Goal: Task Accomplishment & Management: Complete application form

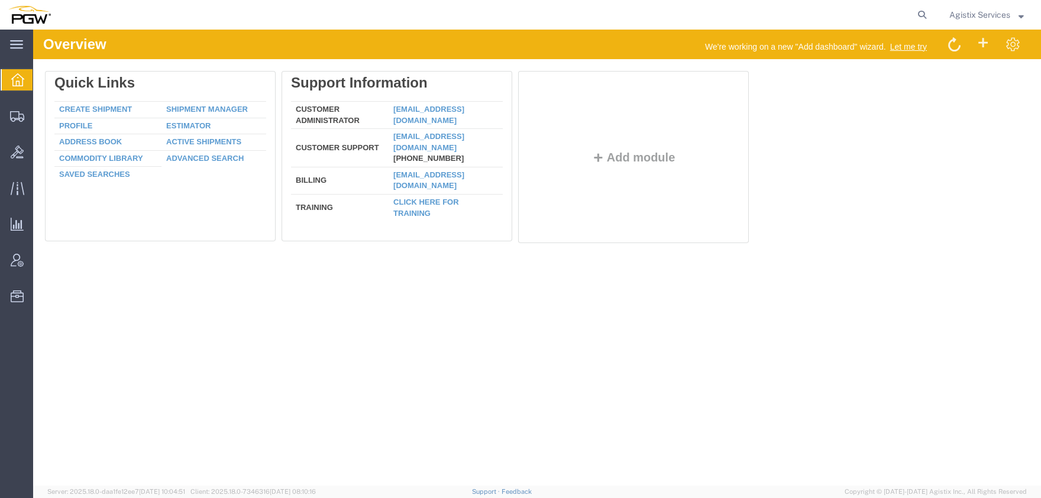
click at [970, 17] on span "Agistix Services" at bounding box center [979, 14] width 61 height 13
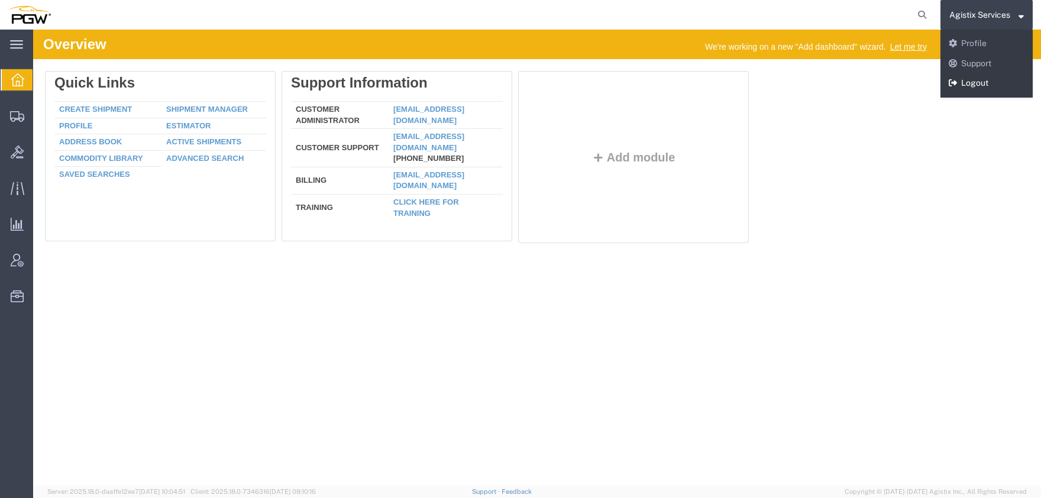
click at [981, 90] on link "Logout" at bounding box center [986, 83] width 92 height 20
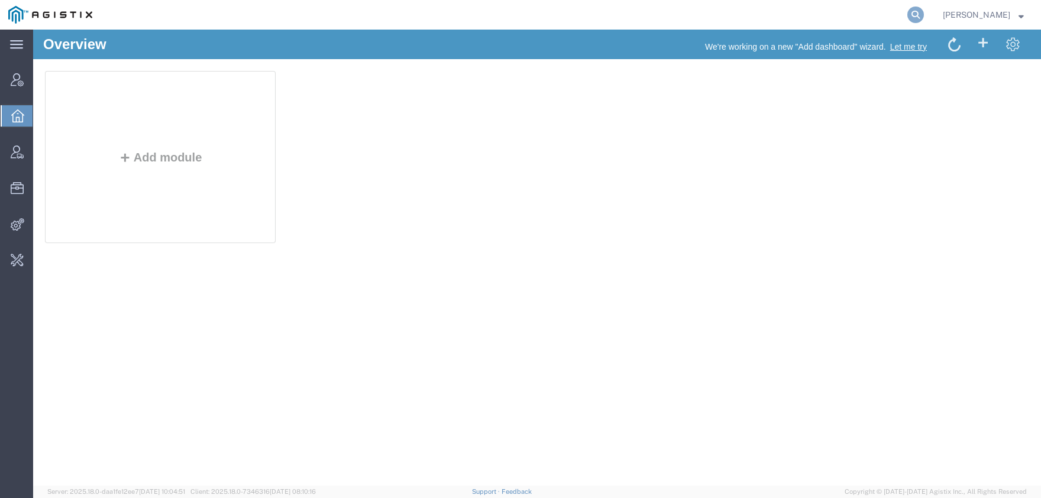
click at [924, 17] on icon at bounding box center [915, 15] width 17 height 17
type input "dhl"
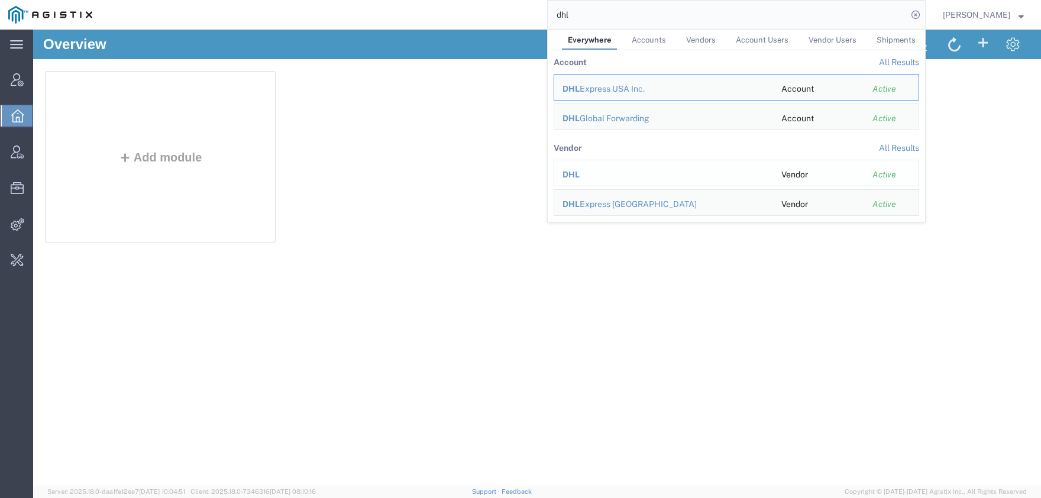
click at [580, 176] on span "DHL" at bounding box center [570, 174] width 17 height 9
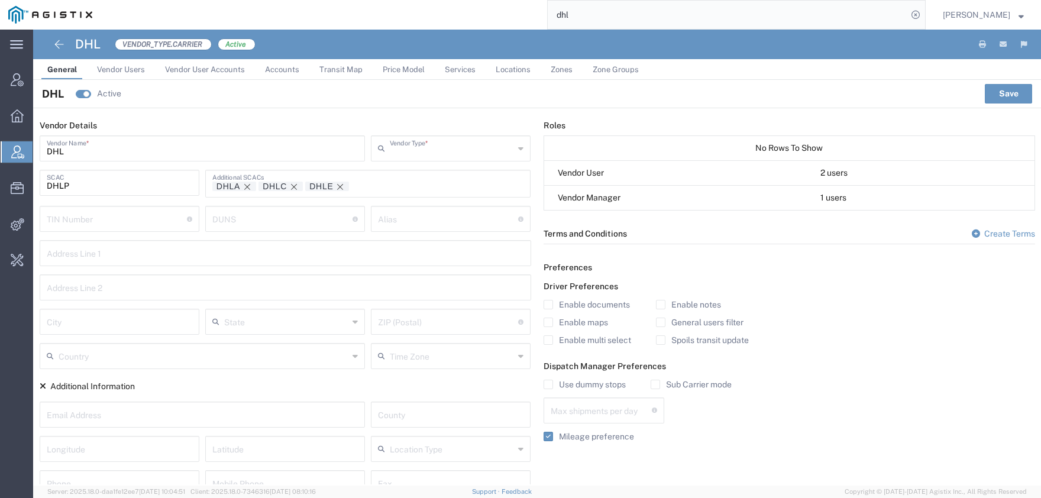
type input "Carrier"
click at [502, 68] on span "Locations" at bounding box center [513, 69] width 35 height 9
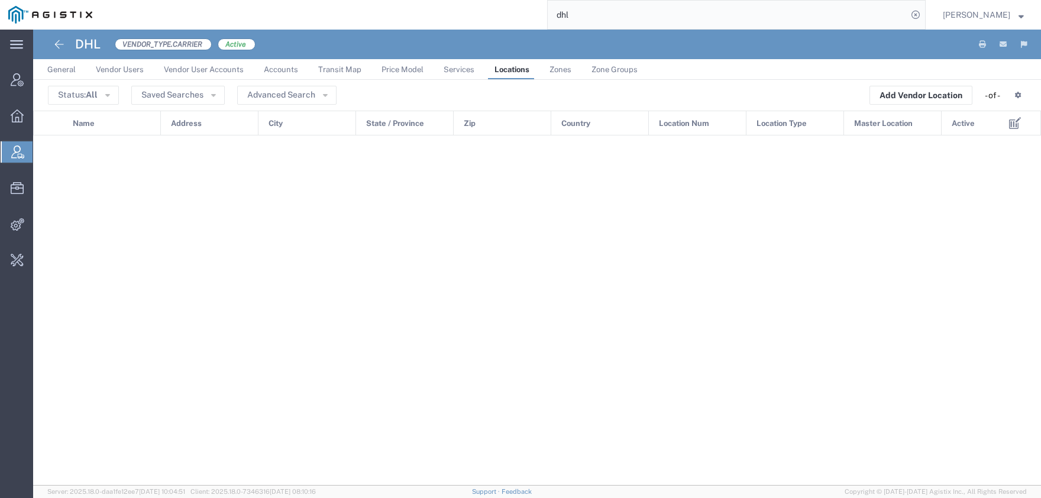
click at [424, 71] on link "Price Model" at bounding box center [403, 69] width 54 height 21
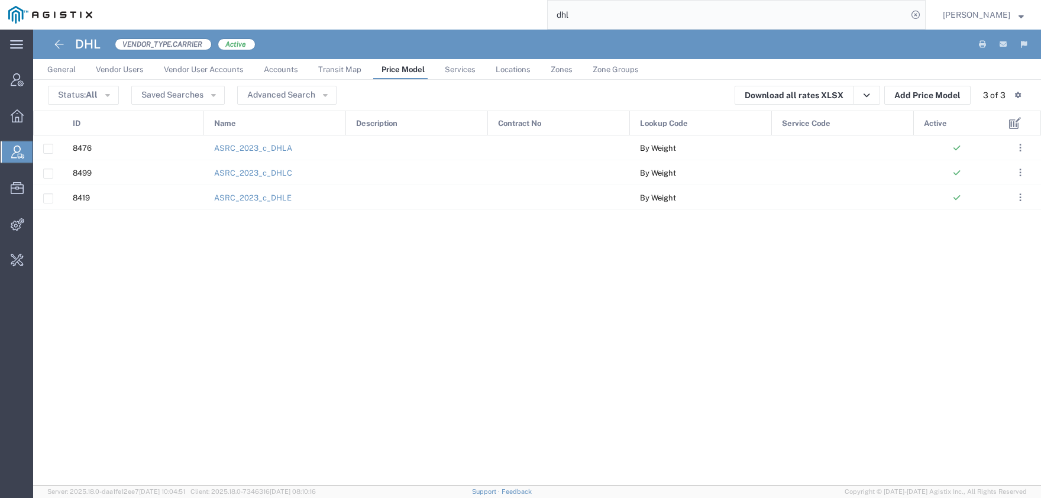
click at [457, 70] on span "Services" at bounding box center [460, 69] width 31 height 9
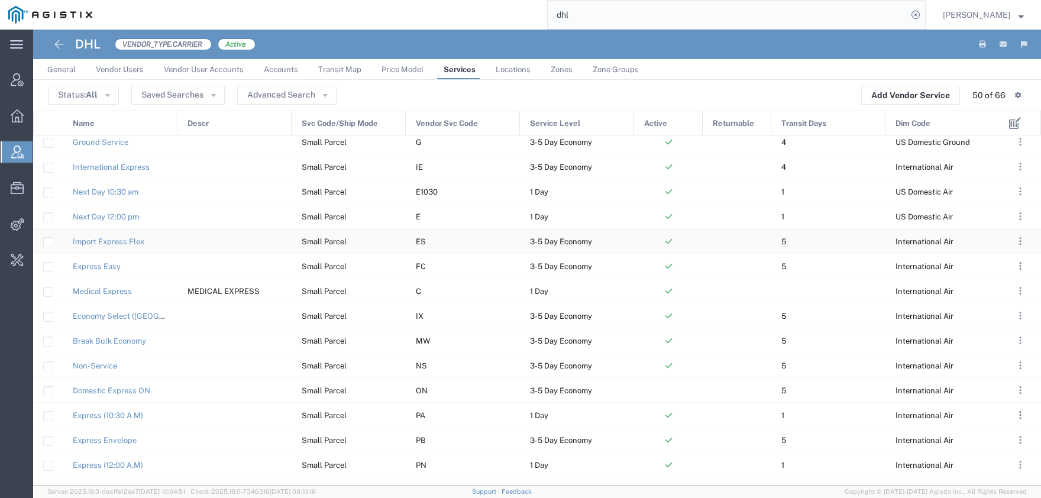
scroll to position [104, 0]
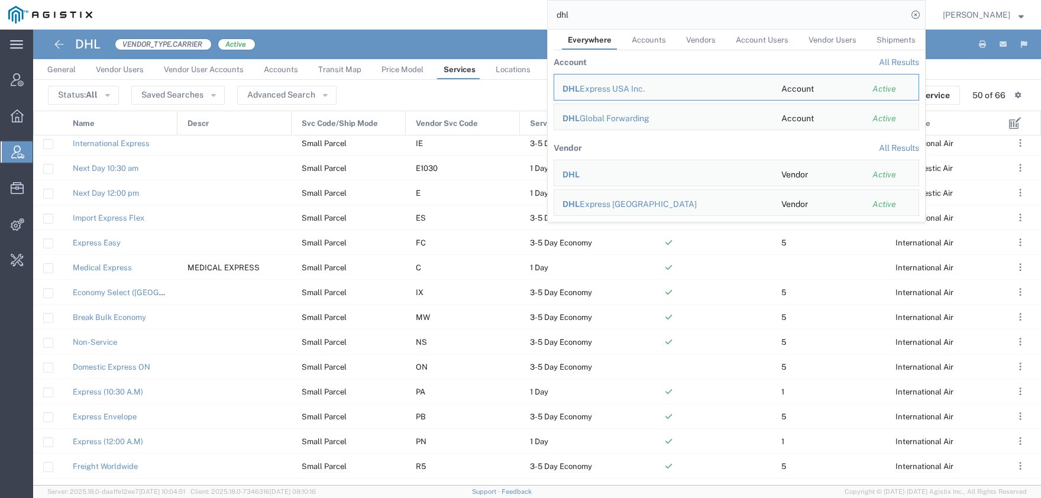
drag, startPoint x: 570, startPoint y: 15, endPoint x: 502, endPoint y: 15, distance: 68.0
click at [548, 15] on input "dhl" at bounding box center [728, 15] width 360 height 28
click at [41, 224] on span "Integrations" at bounding box center [37, 224] width 8 height 24
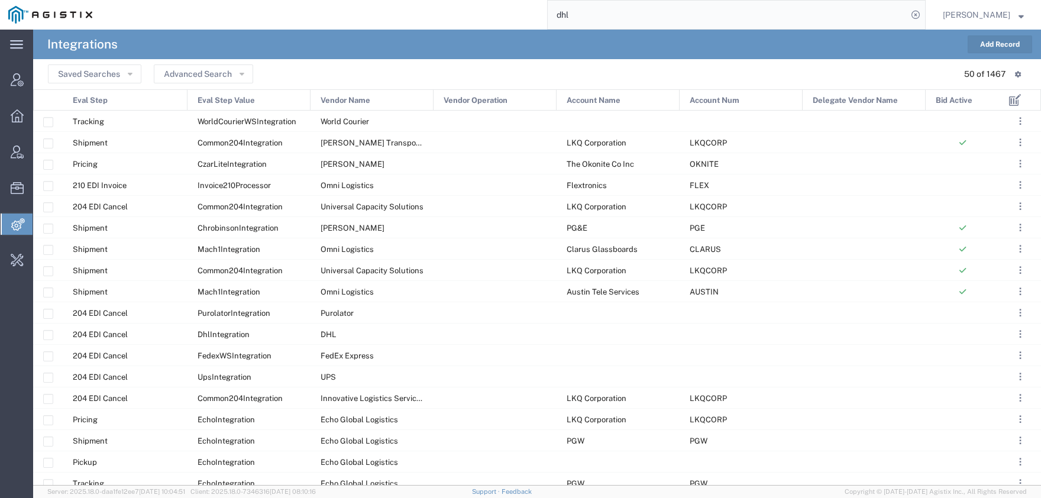
click at [986, 53] on button "Add Record" at bounding box center [999, 44] width 64 height 18
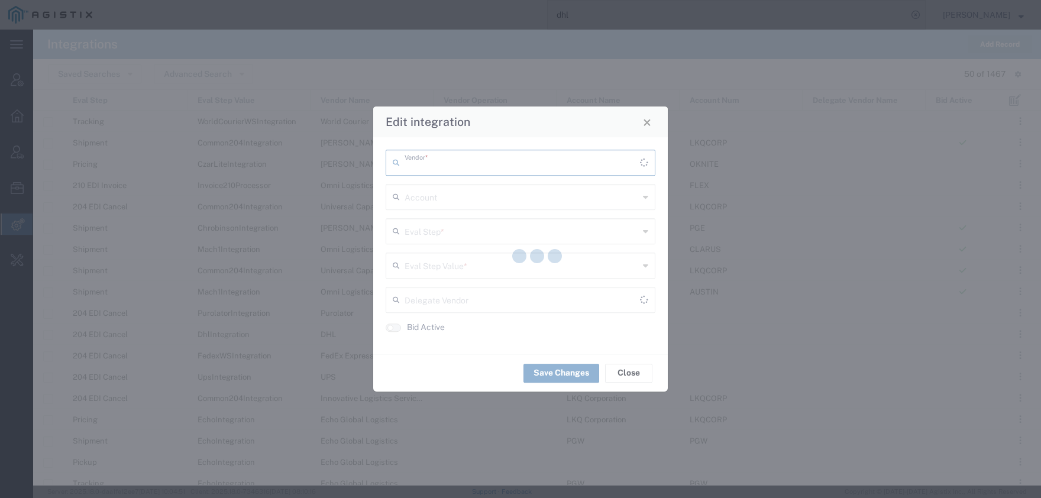
click at [453, 163] on input "text" at bounding box center [522, 161] width 235 height 21
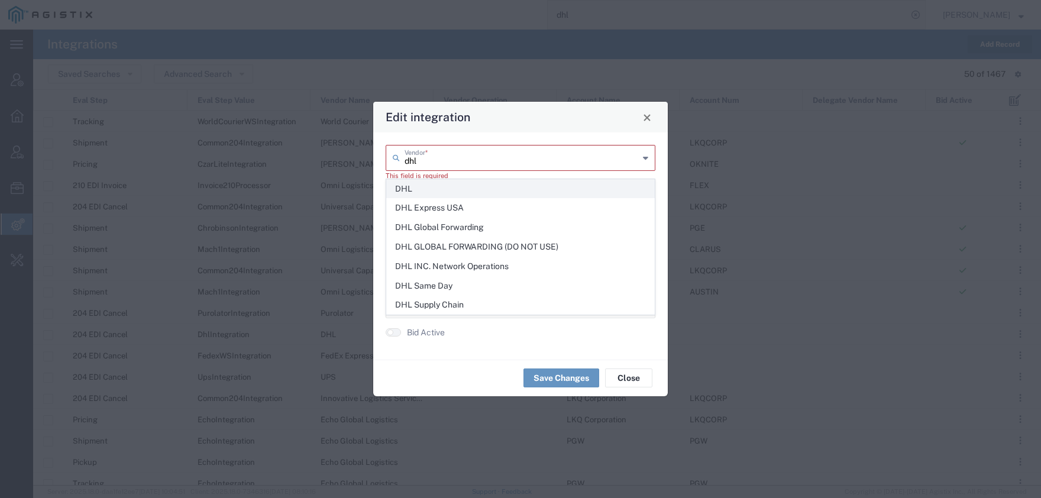
click at [432, 192] on span "DHL" at bounding box center [520, 189] width 267 height 18
type input "DHL"
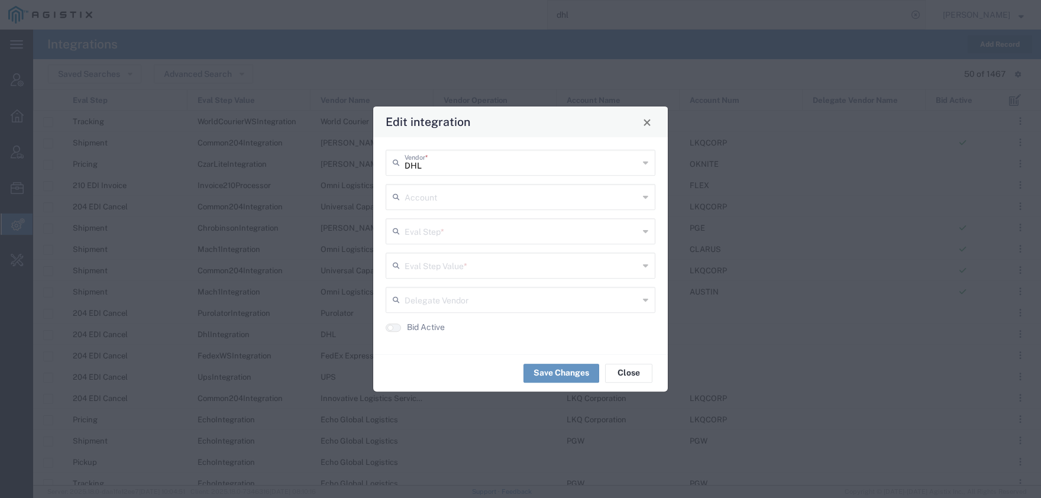
click at [442, 199] on input "text" at bounding box center [522, 196] width 234 height 21
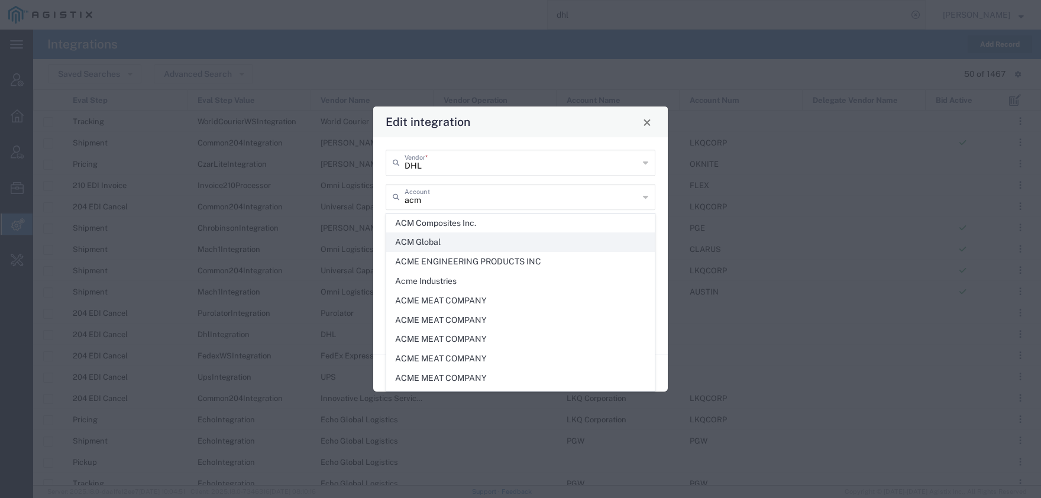
click at [439, 243] on span "ACM Global" at bounding box center [520, 242] width 267 height 18
type input "ACM Global"
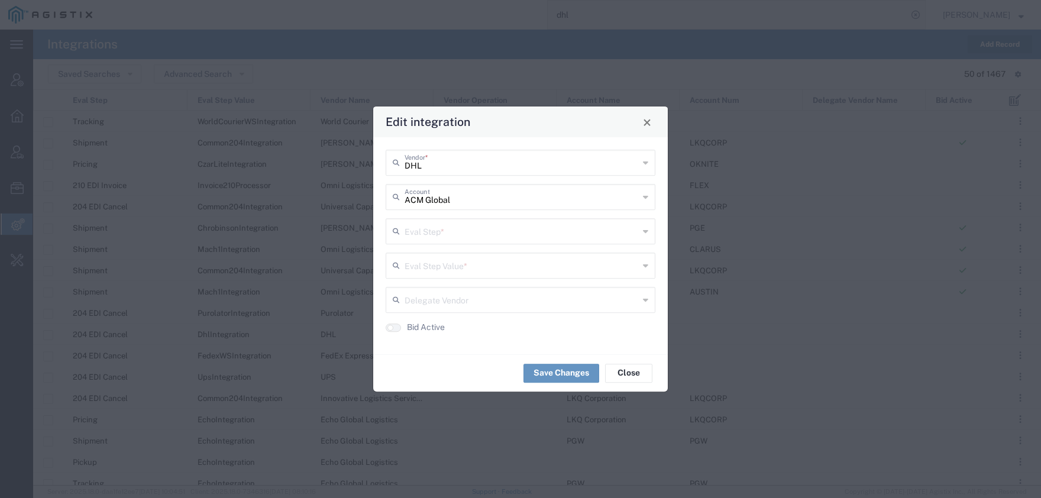
click at [449, 238] on input "text" at bounding box center [522, 230] width 234 height 21
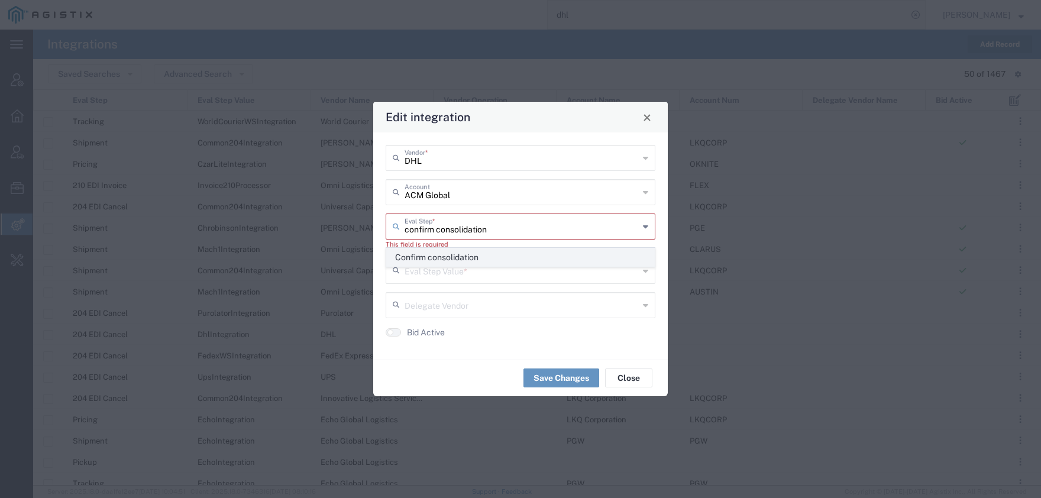
click at [439, 255] on span "Confirm consolidation" at bounding box center [520, 257] width 267 height 18
type input "Confirm consolidation"
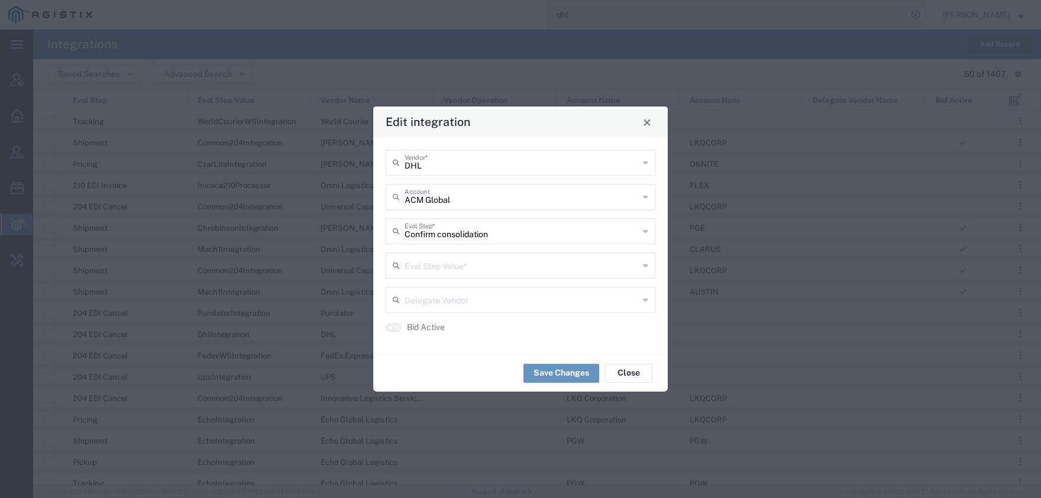
click at [438, 271] on input "text" at bounding box center [522, 264] width 234 height 21
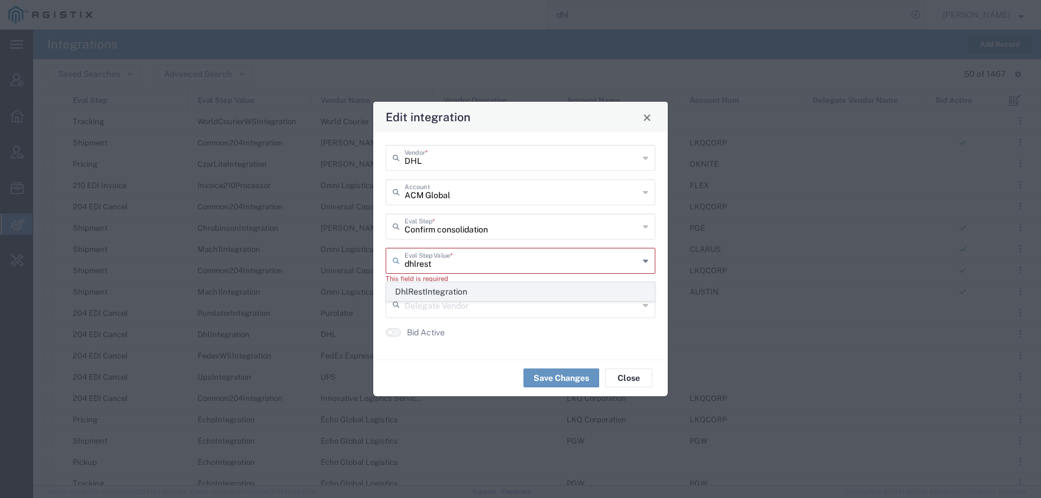
click at [436, 285] on span "DhlRestIntegration" at bounding box center [520, 292] width 267 height 18
type input "DhlRestIntegration"
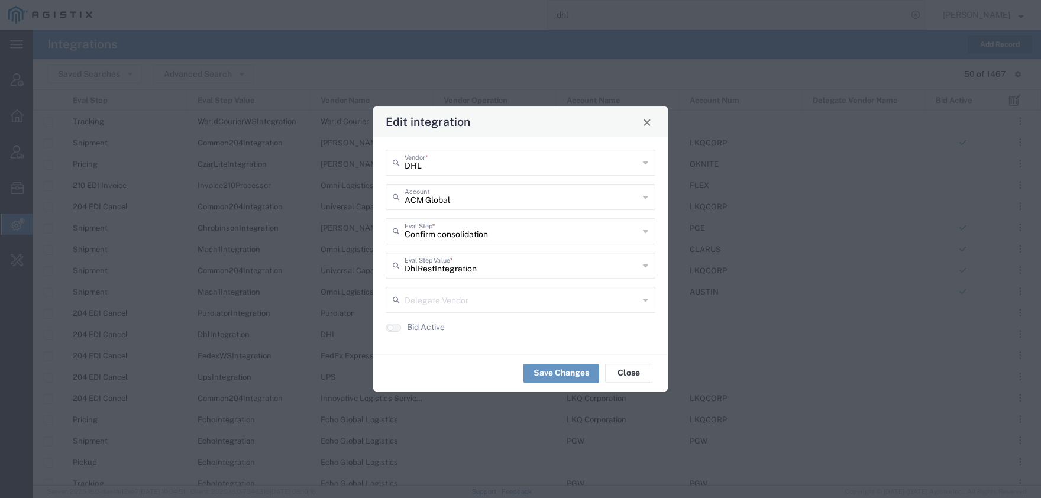
click at [464, 308] on input "text" at bounding box center [522, 299] width 234 height 21
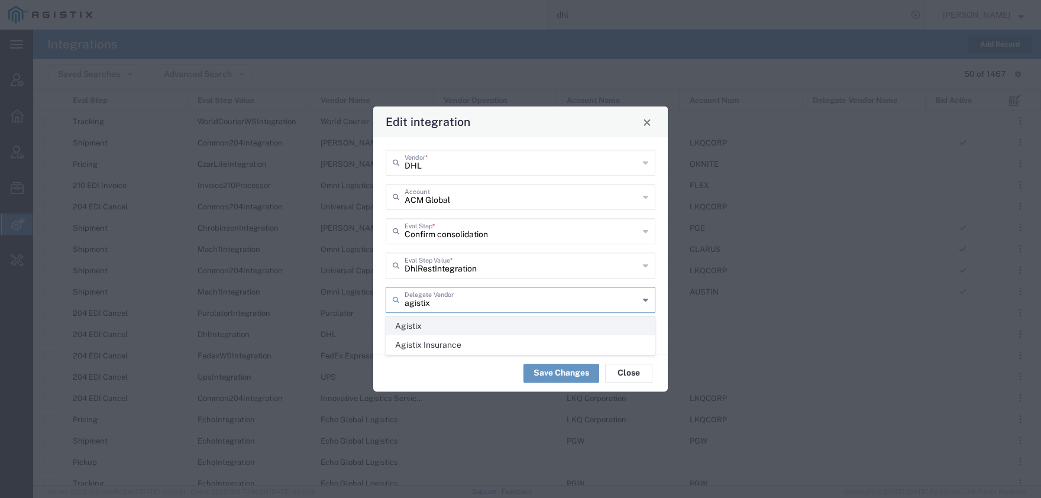
click at [433, 323] on span "Agistix" at bounding box center [520, 326] width 267 height 18
type input "Agistix"
click at [542, 377] on button "Save Changes" at bounding box center [561, 373] width 76 height 19
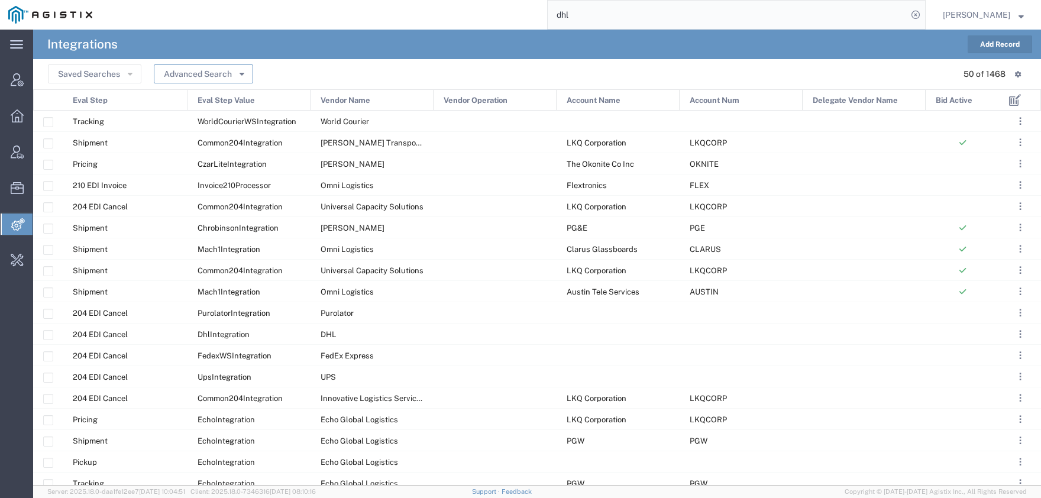
click at [218, 79] on button "Advanced Search" at bounding box center [203, 73] width 99 height 19
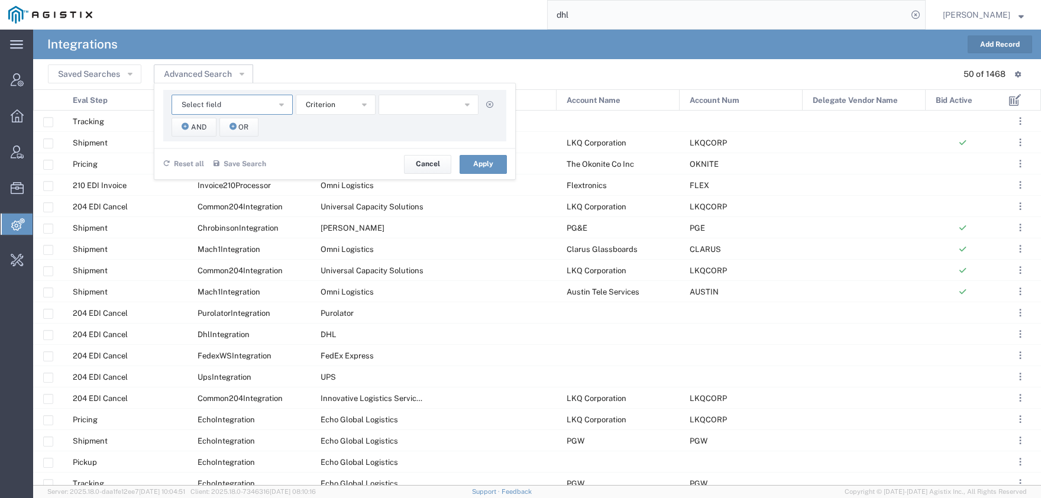
click at [228, 108] on button "Select field" at bounding box center [231, 105] width 121 height 20
click at [246, 130] on span "Account Name" at bounding box center [232, 125] width 119 height 15
click at [411, 105] on input "text" at bounding box center [428, 105] width 101 height 20
type input "red hat"
click at [471, 176] on div "Reset all Save Search Name * Description Save Cancel Apply" at bounding box center [334, 163] width 361 height 31
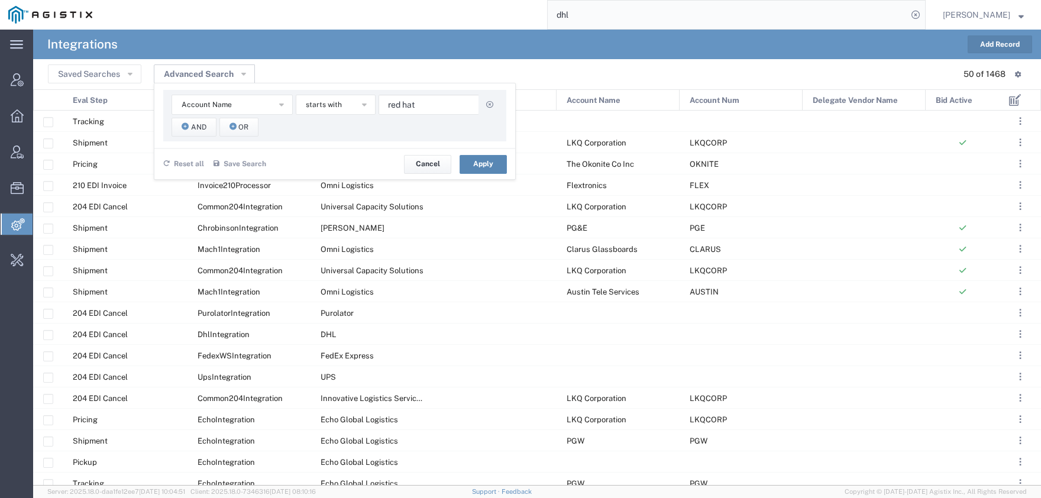
click at [475, 167] on button "Apply" at bounding box center [483, 164] width 47 height 19
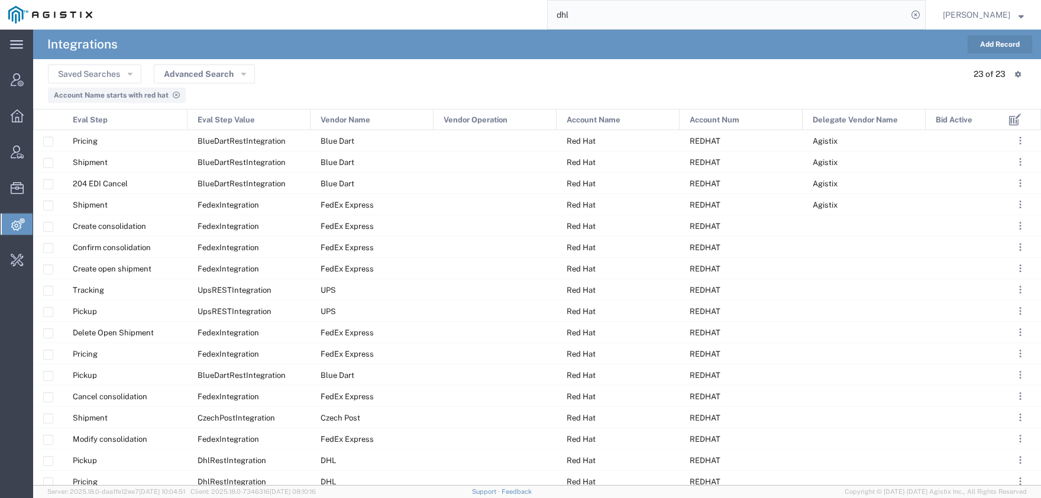
click at [985, 42] on button "Add Record" at bounding box center [999, 44] width 64 height 18
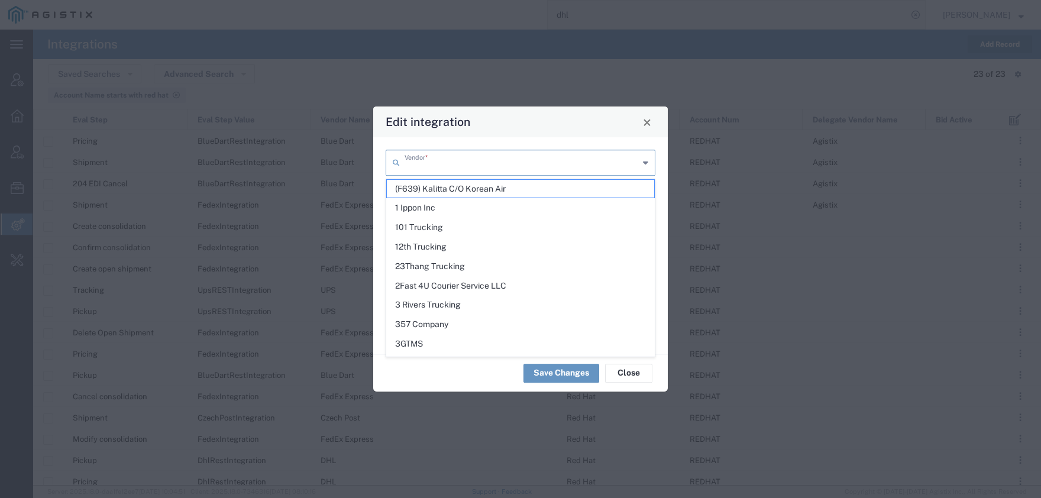
click at [443, 160] on input "text" at bounding box center [522, 161] width 234 height 21
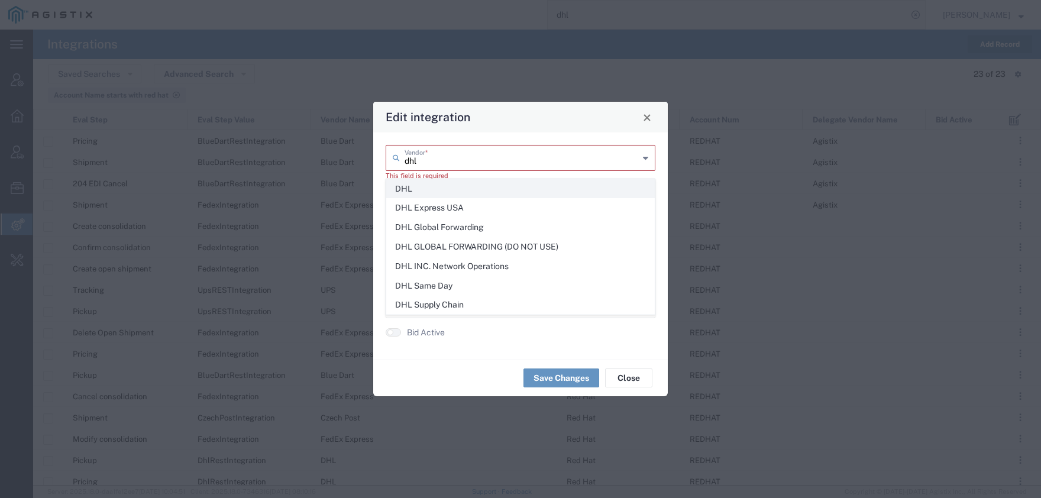
click at [412, 193] on span "DHL" at bounding box center [520, 189] width 267 height 18
type input "DHL"
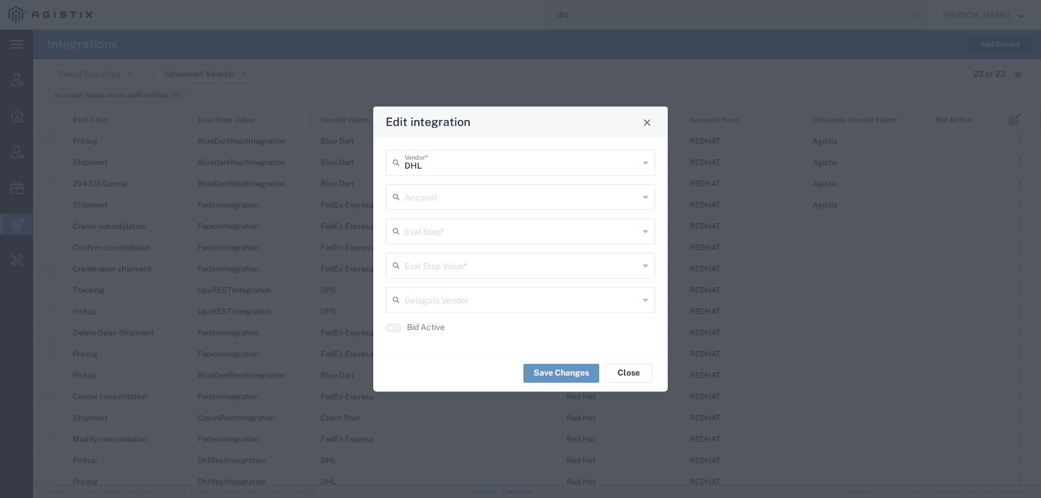
click at [428, 199] on input "text" at bounding box center [522, 196] width 234 height 21
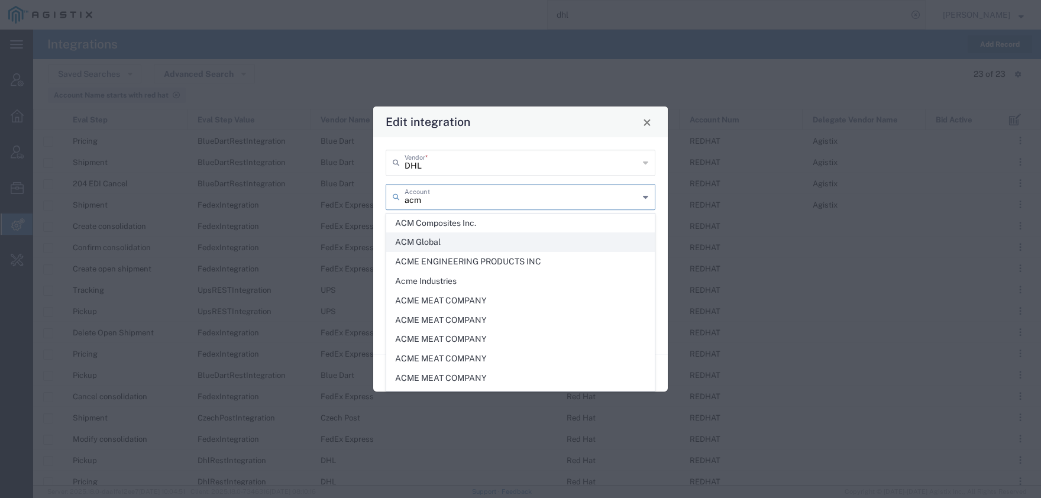
click at [435, 245] on span "ACM Global" at bounding box center [520, 242] width 267 height 18
type input "ACM Global"
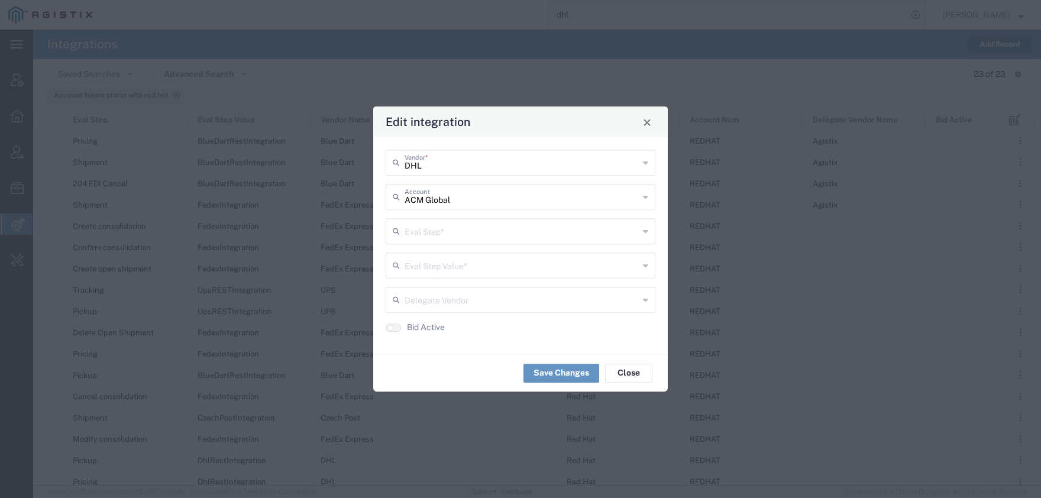
click at [433, 237] on input "text" at bounding box center [522, 230] width 234 height 21
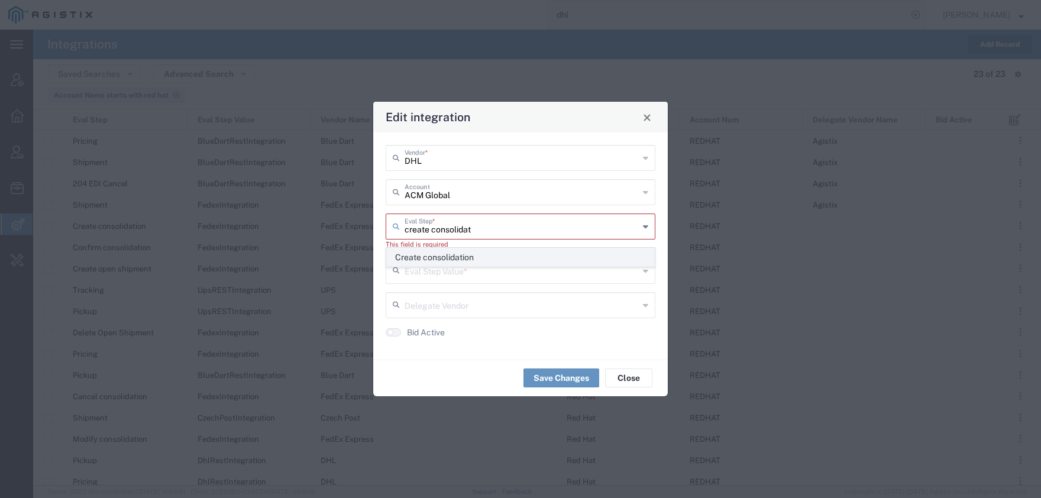
click at [467, 257] on span "Create consolidation" at bounding box center [520, 257] width 267 height 18
type input "Create consolidation"
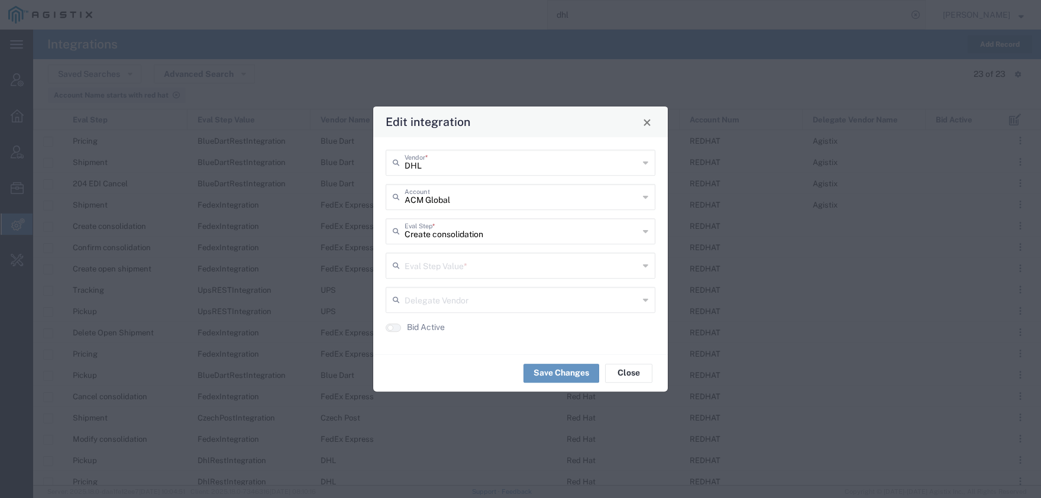
click at [441, 274] on input "text" at bounding box center [522, 264] width 234 height 21
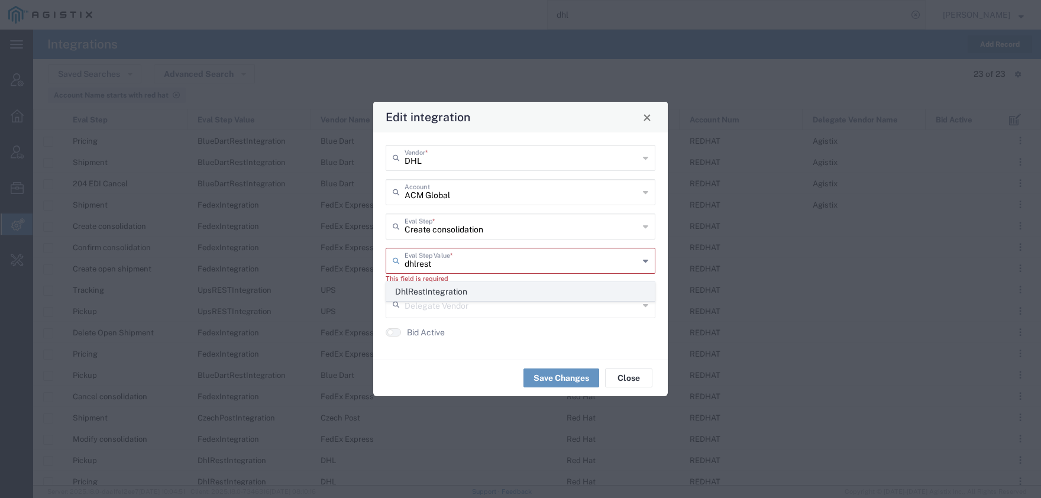
click at [438, 284] on span "DhlRestIntegration" at bounding box center [520, 292] width 267 height 18
type input "DhlRestIntegration"
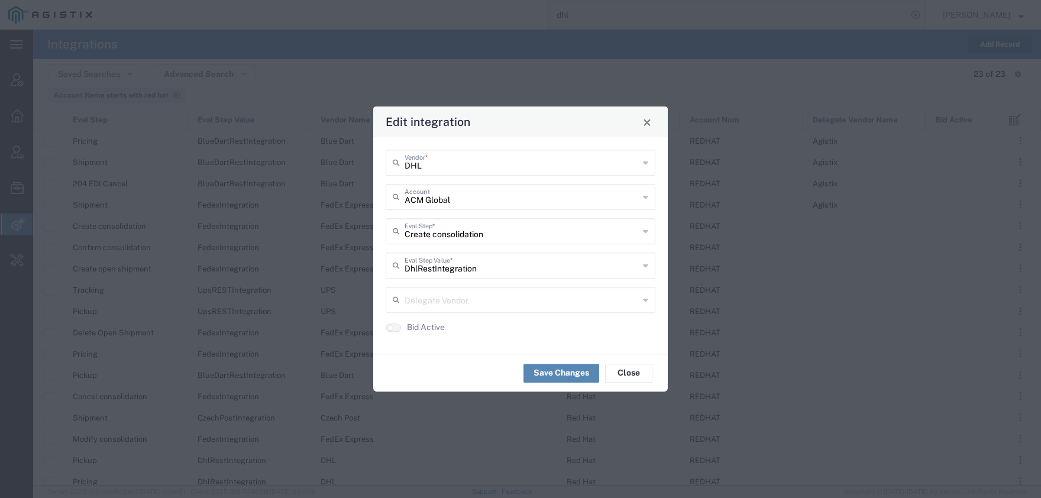
click at [554, 374] on button "Save Changes" at bounding box center [561, 373] width 76 height 19
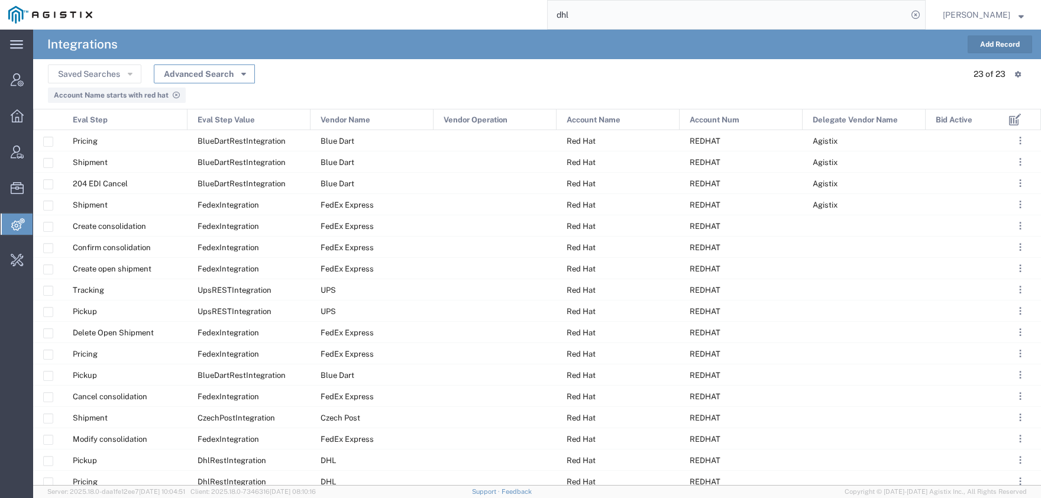
click at [225, 73] on button "Advanced Search" at bounding box center [204, 73] width 101 height 19
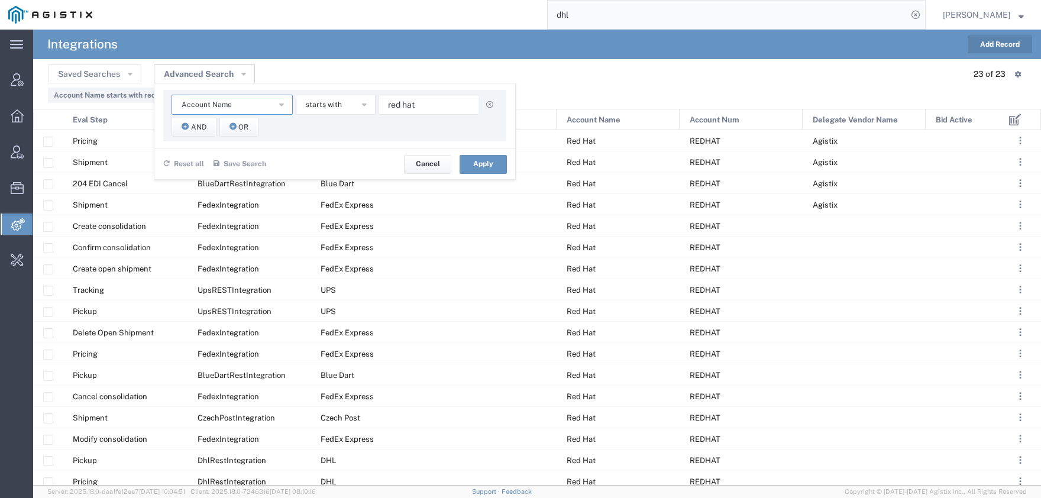
click at [254, 108] on button "Account Name" at bounding box center [231, 105] width 121 height 20
click at [245, 179] on span "Eval Step" at bounding box center [232, 176] width 119 height 15
click at [397, 108] on button "button" at bounding box center [428, 105] width 100 height 20
type input "[PERSON_NAME]"
click at [629, 66] on div "Saved Searches Advanced Search Eval Step Account Name Account Num Delegate Vend…" at bounding box center [537, 74] width 978 height 18
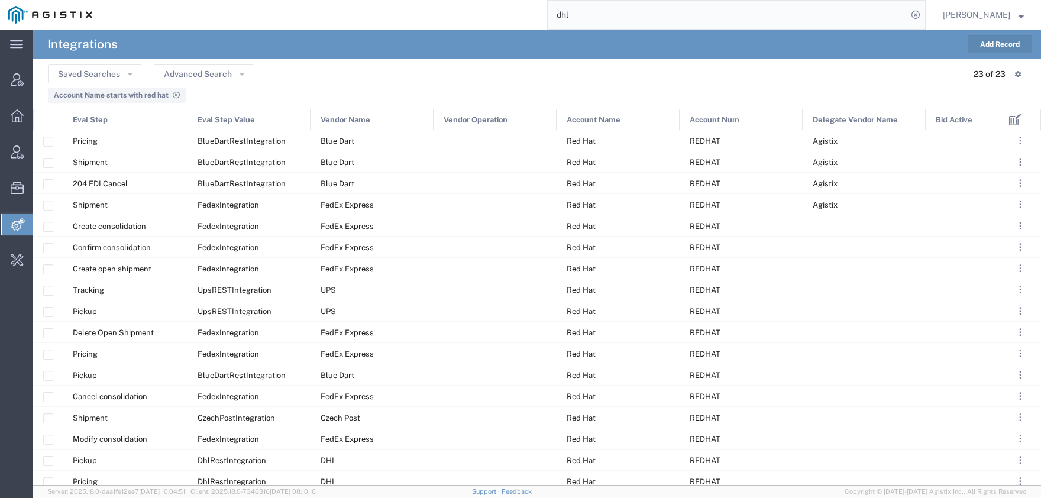
click at [1005, 43] on button "Add Record" at bounding box center [999, 44] width 64 height 18
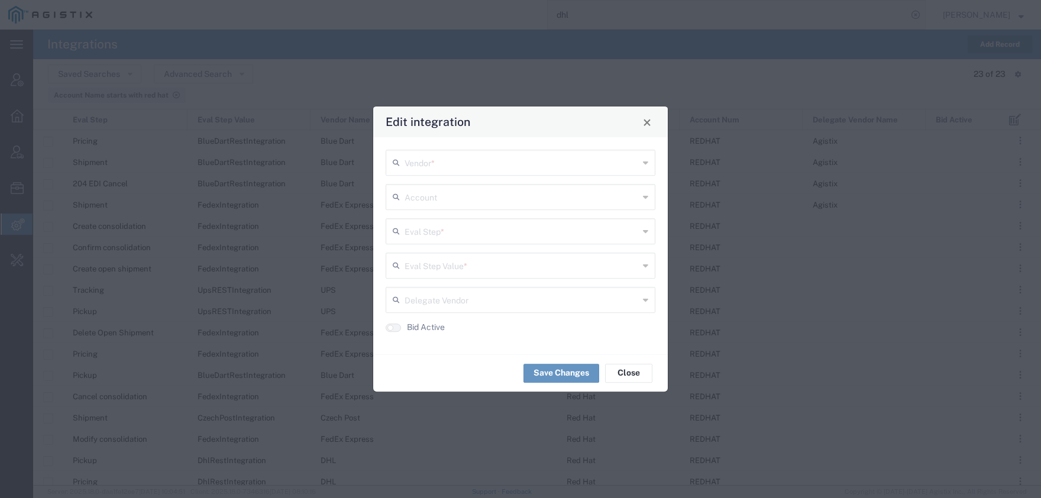
click at [435, 158] on input "text" at bounding box center [522, 161] width 234 height 21
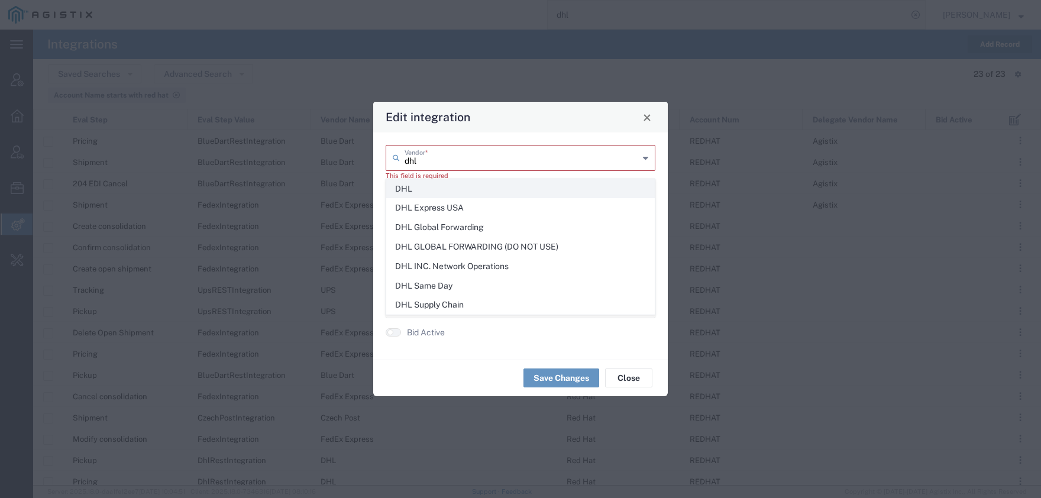
click at [439, 192] on span "DHL" at bounding box center [520, 189] width 267 height 18
type input "DHL"
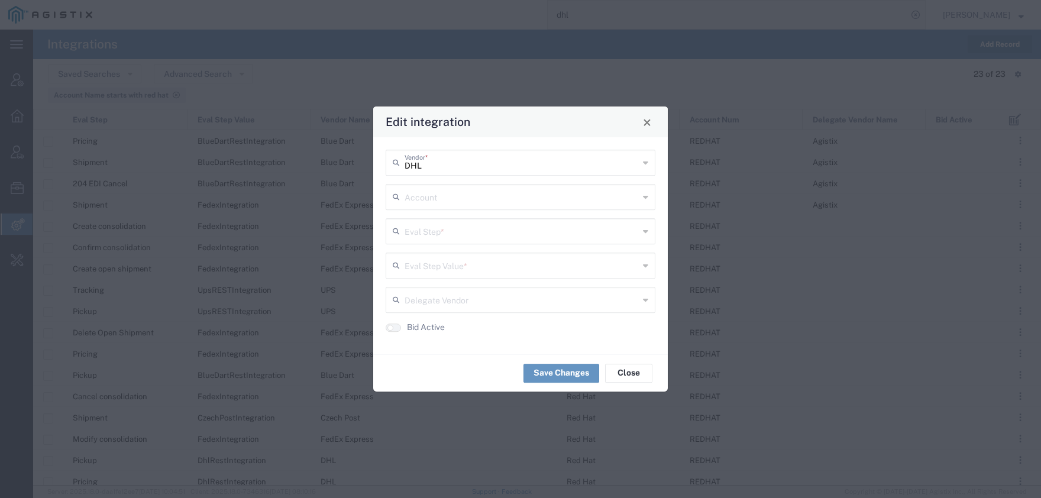
click at [439, 199] on input "text" at bounding box center [522, 196] width 234 height 21
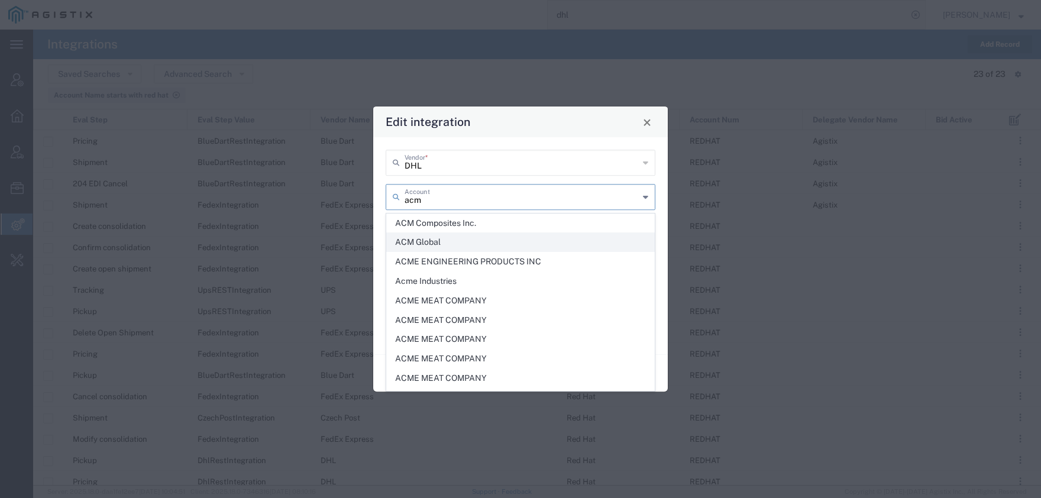
click at [436, 236] on span "ACM Global" at bounding box center [520, 242] width 267 height 18
type input "ACM Global"
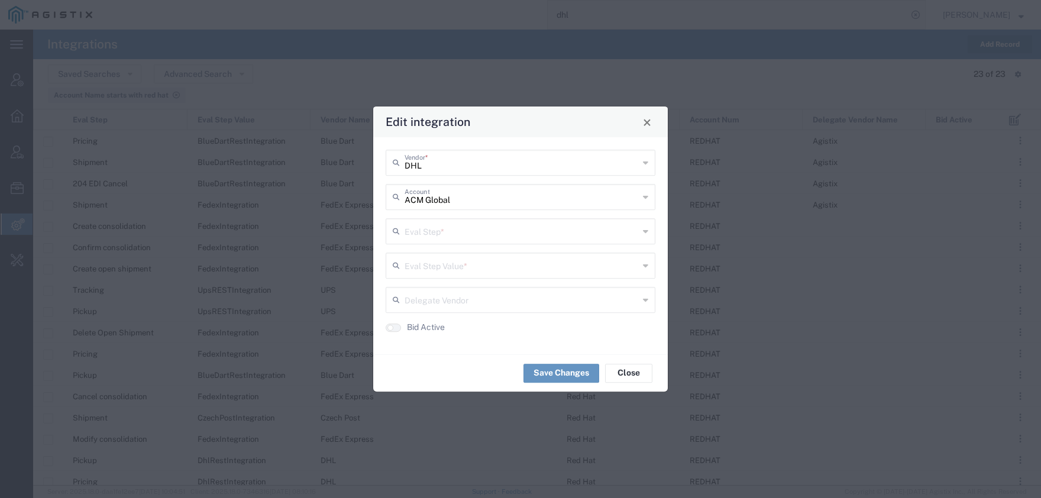
click at [459, 232] on input "text" at bounding box center [522, 230] width 234 height 21
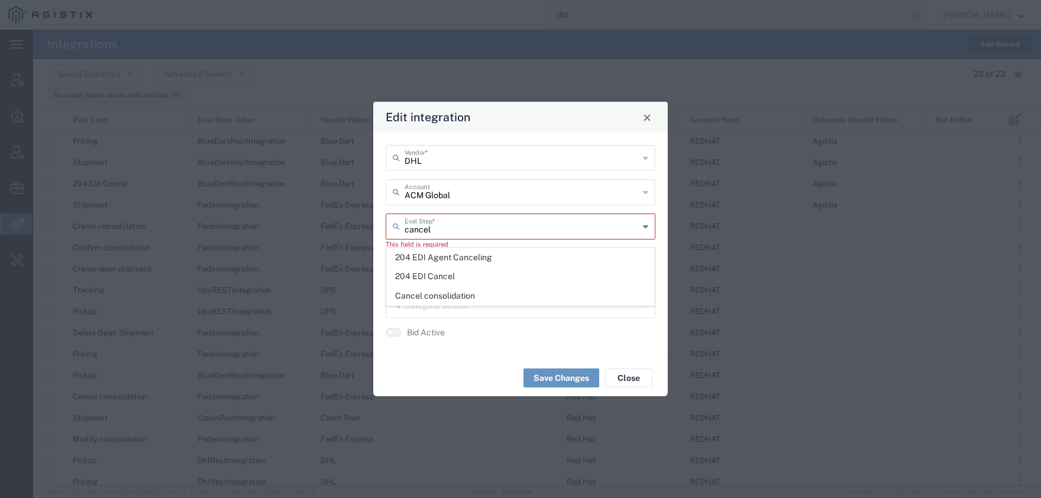
click at [449, 295] on span "Cancel consolidation" at bounding box center [520, 296] width 267 height 18
type input "Cancel consolidation"
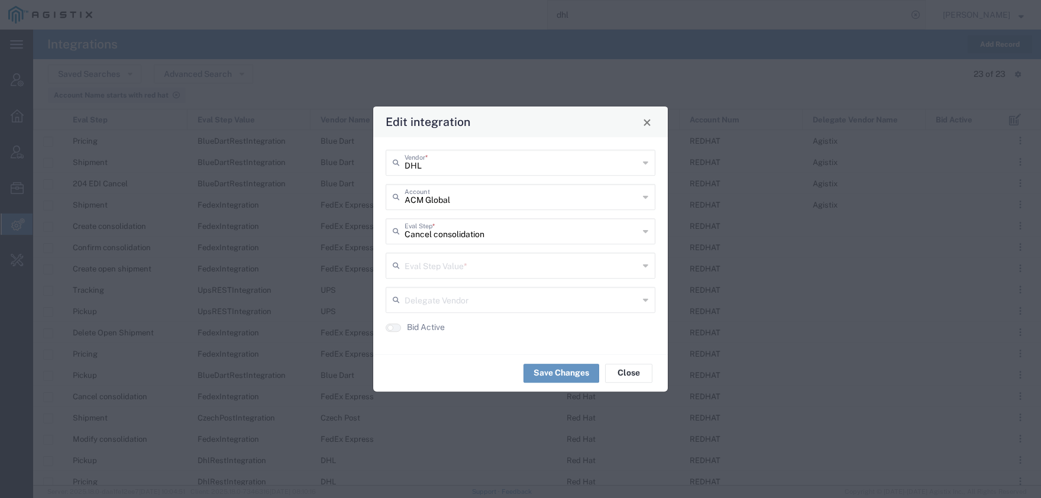
click at [444, 270] on input "text" at bounding box center [522, 264] width 234 height 21
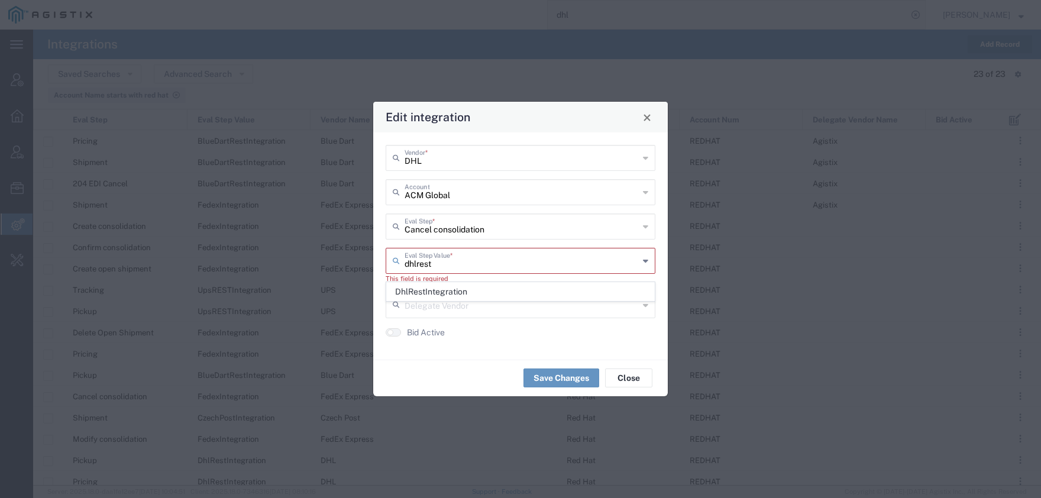
type input "dhlrest"
click at [446, 280] on div "This field is required" at bounding box center [521, 279] width 270 height 10
click at [446, 260] on input "text" at bounding box center [522, 260] width 234 height 21
click at [451, 284] on span "DhlRestIntegration" at bounding box center [520, 286] width 267 height 18
type input "DhlRestIntegration"
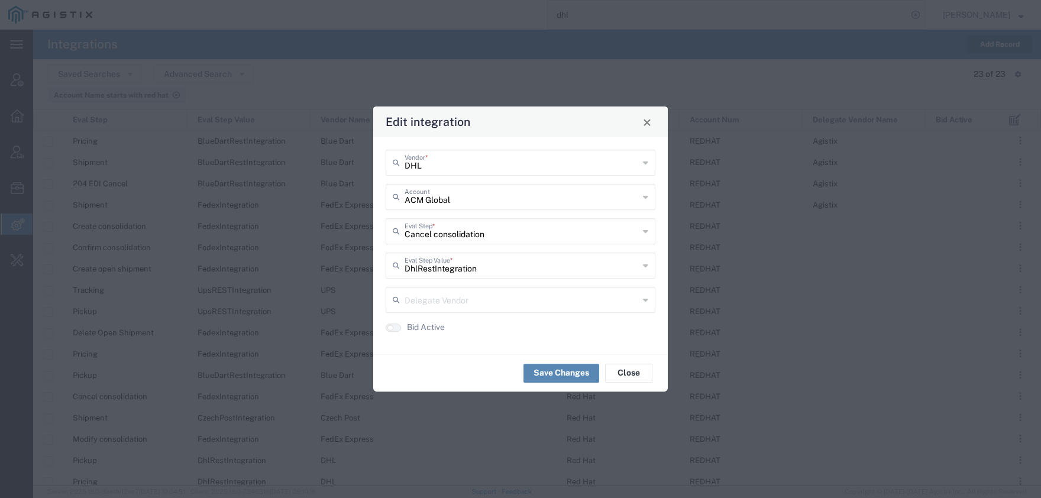
click at [543, 370] on button "Save Changes" at bounding box center [561, 373] width 76 height 19
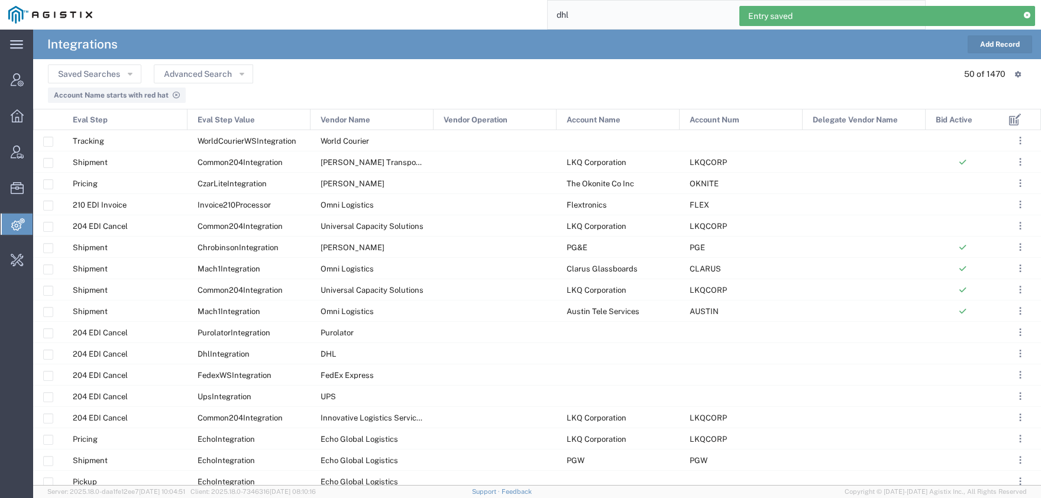
click at [991, 40] on button "Add Record" at bounding box center [999, 44] width 64 height 18
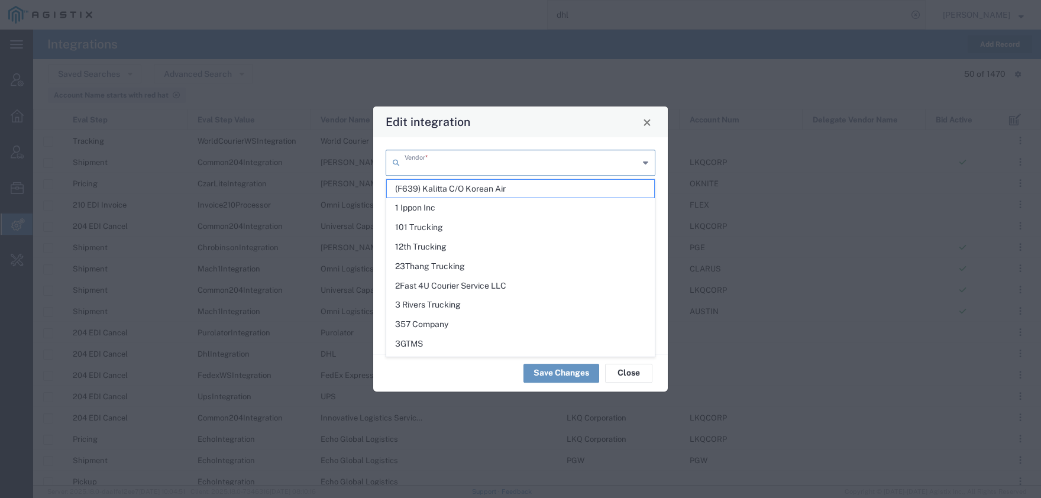
click at [449, 162] on input "text" at bounding box center [522, 161] width 234 height 21
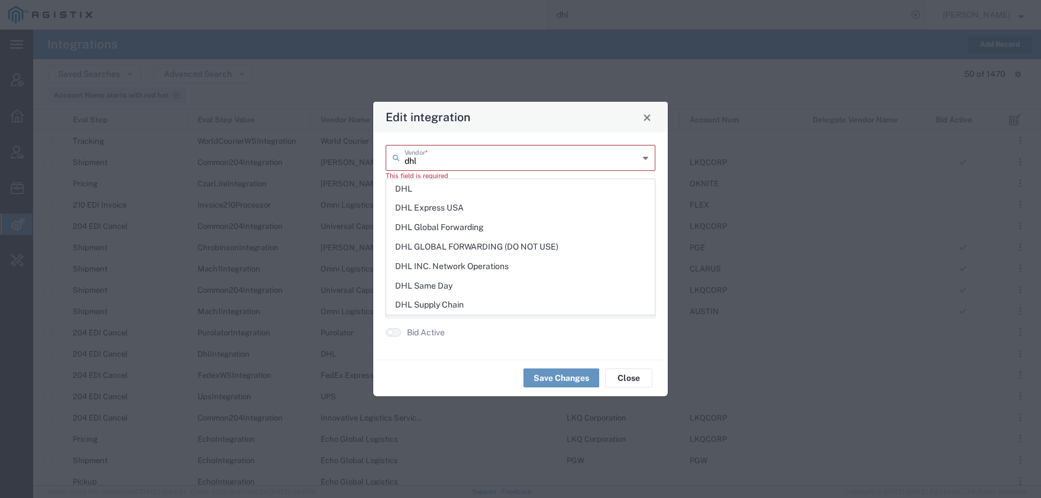
click at [418, 193] on span "DHL" at bounding box center [520, 189] width 267 height 18
type input "DHL"
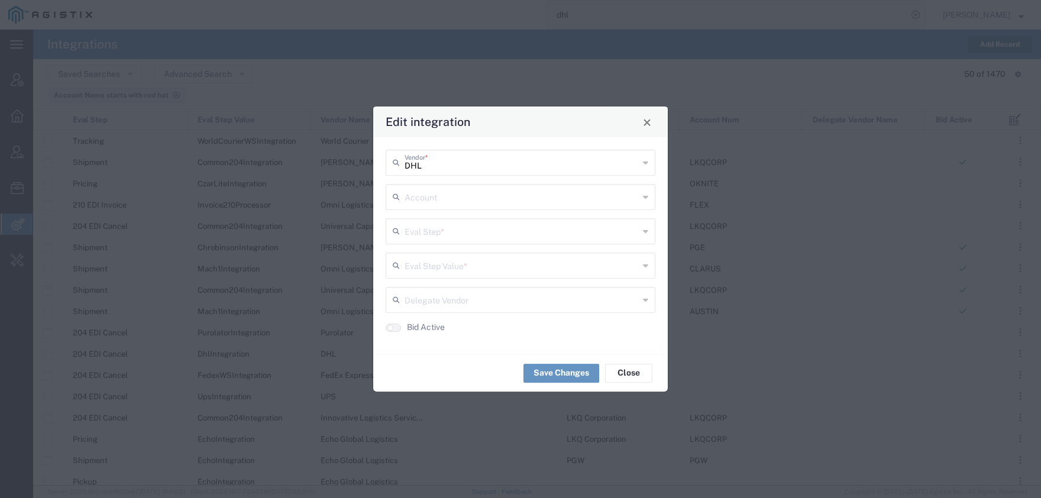
click at [430, 205] on input "text" at bounding box center [522, 196] width 234 height 21
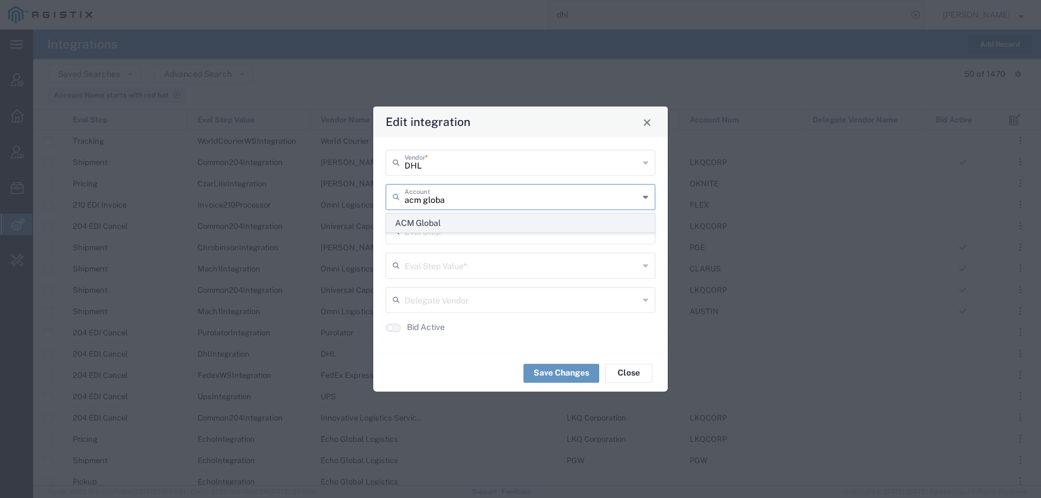
click at [419, 219] on span "ACM Global" at bounding box center [520, 223] width 267 height 18
type input "ACM Global"
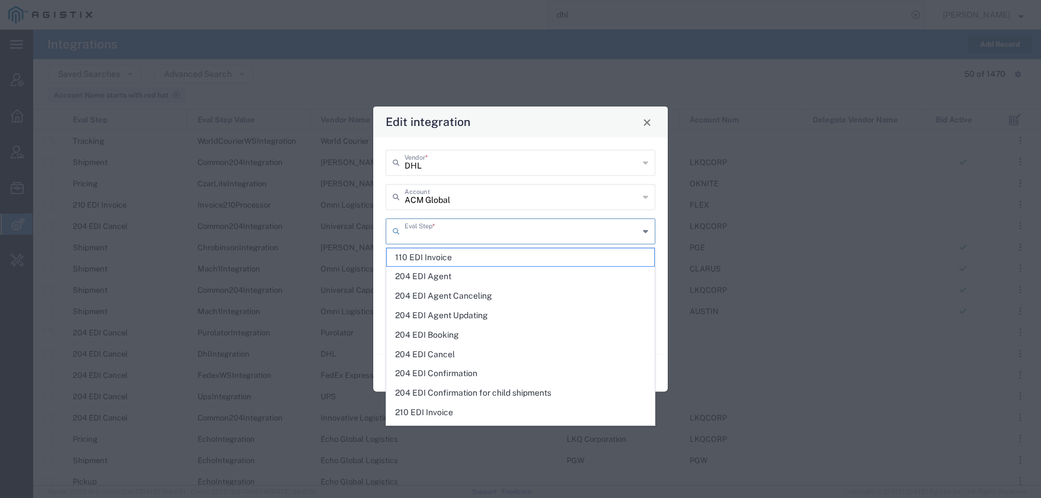
click at [444, 225] on input "text" at bounding box center [522, 230] width 234 height 21
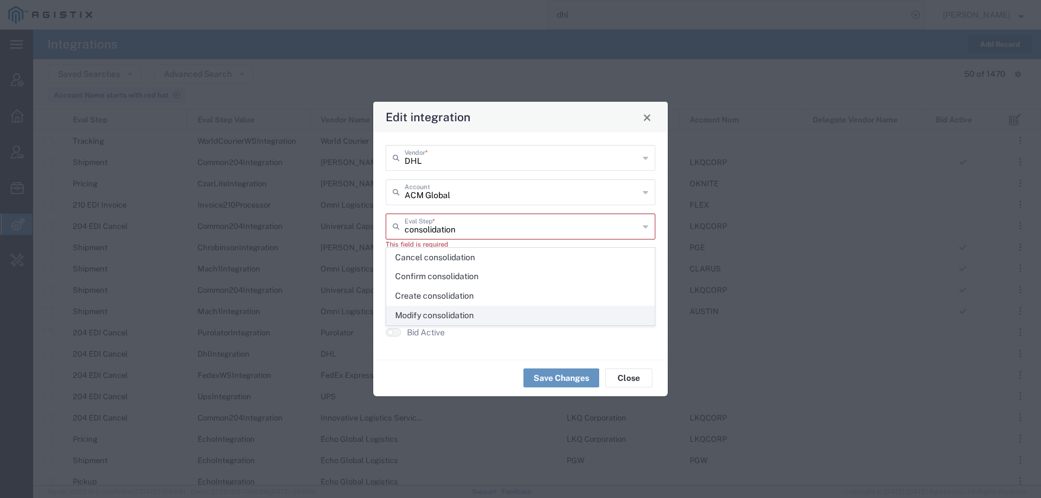
click at [437, 319] on span "Modify consolidation" at bounding box center [520, 315] width 267 height 18
type input "Modify consolidation"
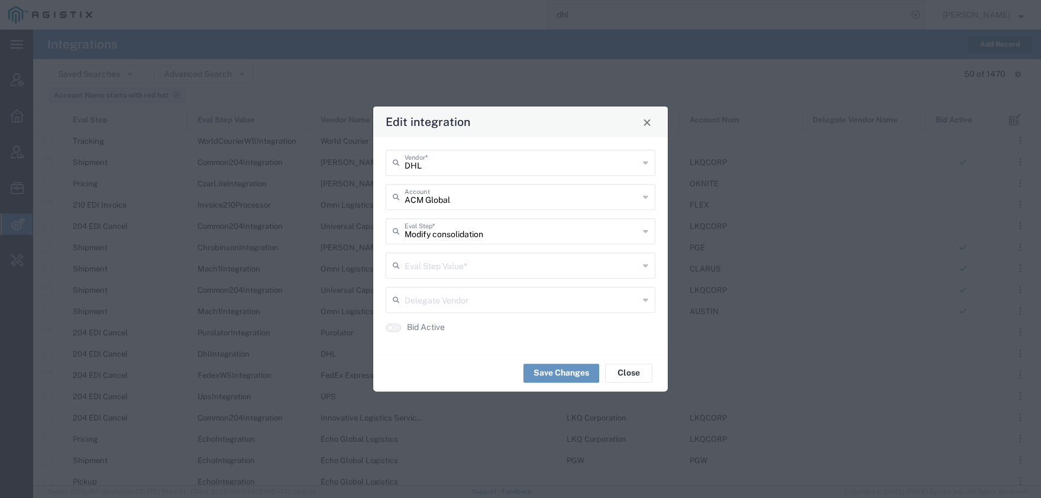
click at [448, 266] on input "text" at bounding box center [522, 264] width 234 height 21
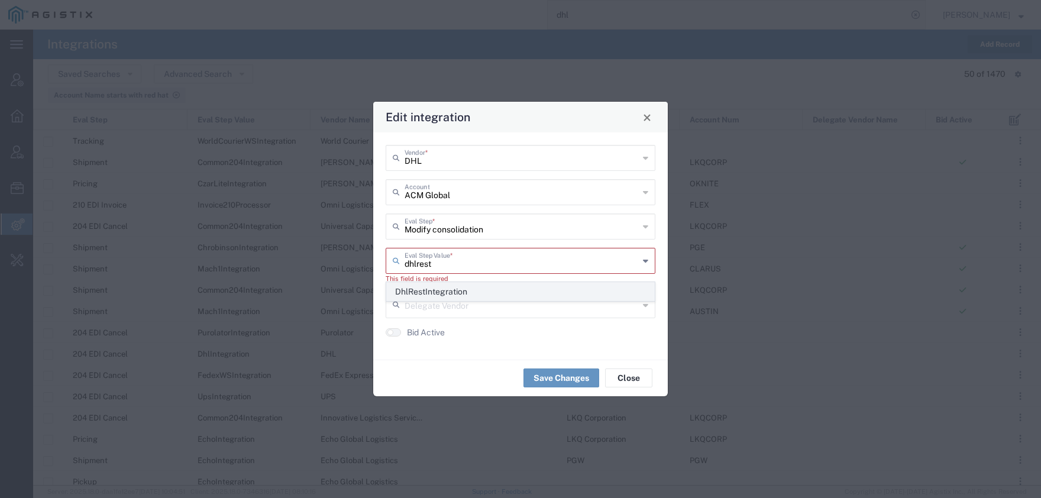
click at [453, 289] on span "DhlRestIntegration" at bounding box center [520, 292] width 267 height 18
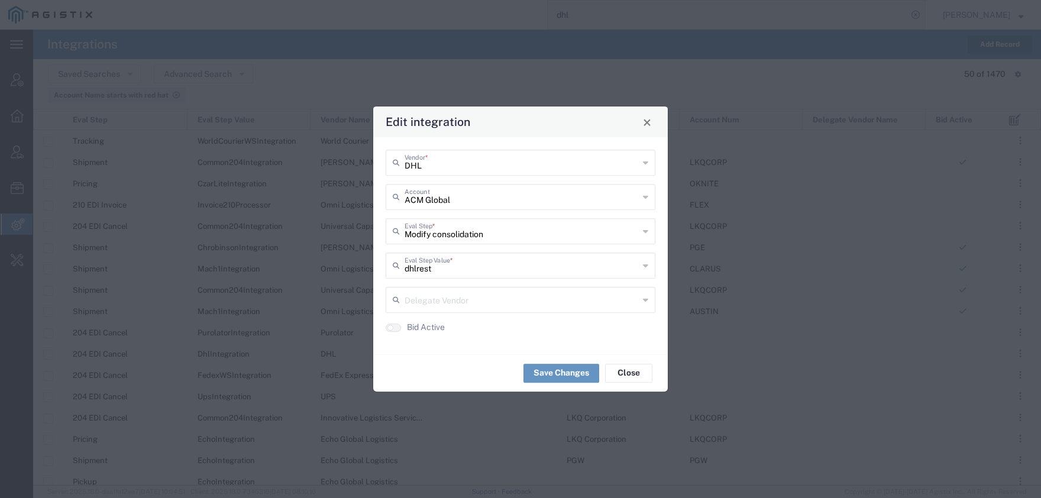
type input "DhlRestIntegration"
click at [553, 374] on button "Save Changes" at bounding box center [561, 373] width 76 height 19
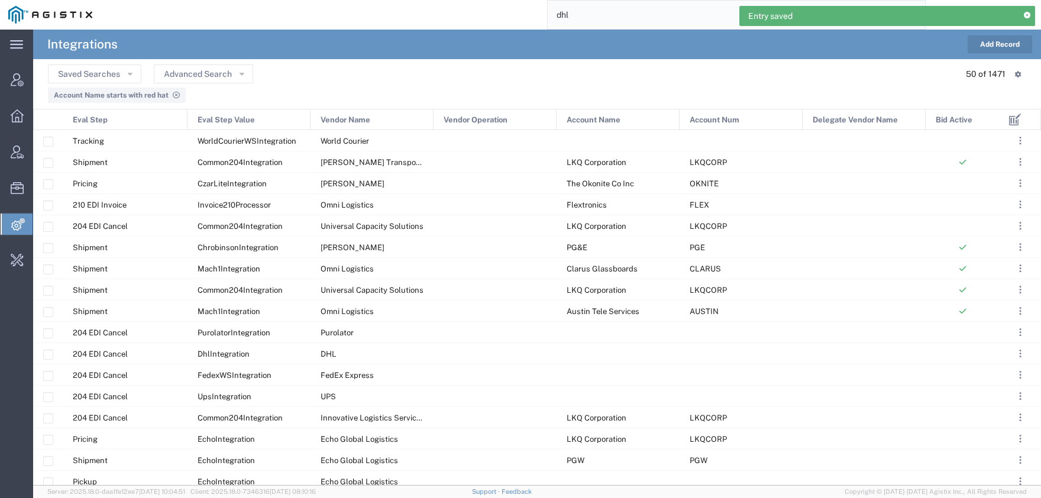
click at [147, 97] on span "Account Name starts with red hat" at bounding box center [111, 95] width 115 height 8
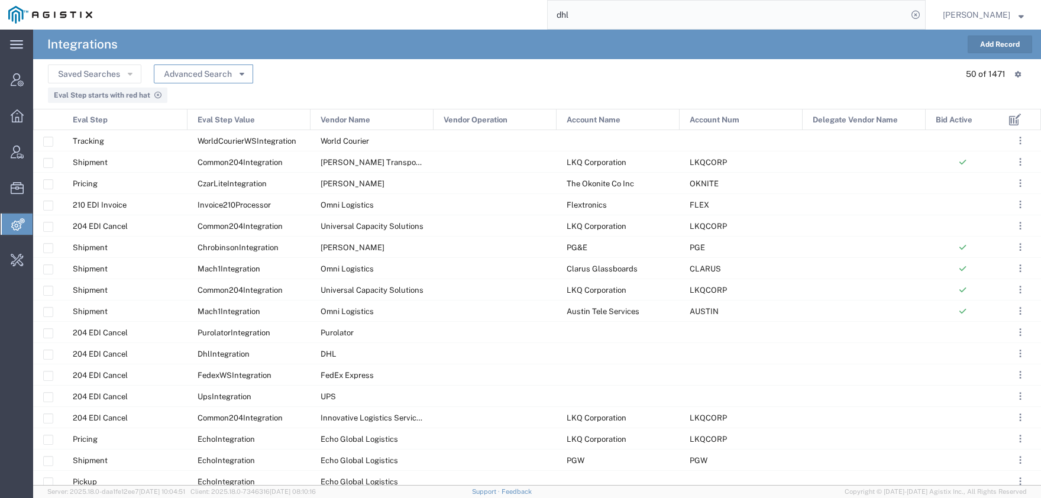
click at [193, 80] on button "Advanced Search" at bounding box center [203, 73] width 99 height 19
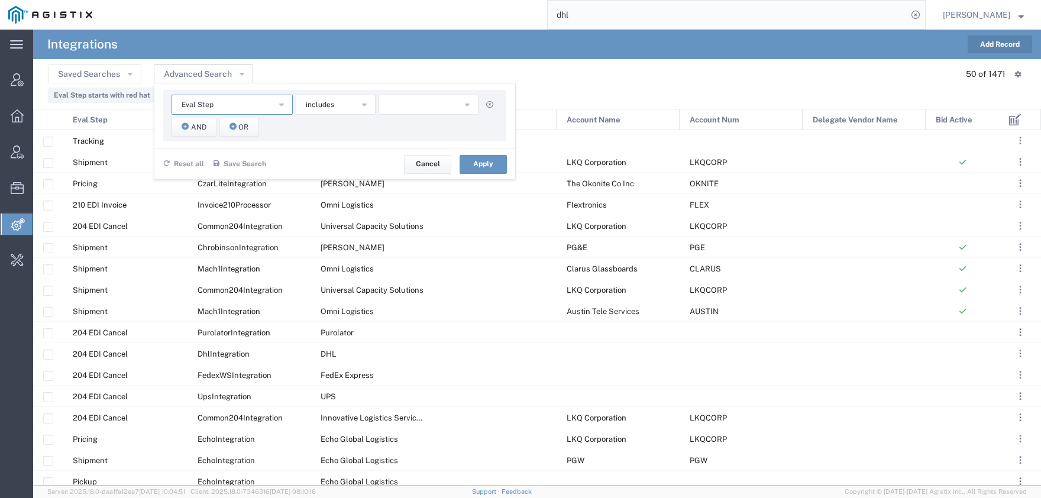
click at [246, 101] on button "Eval Step" at bounding box center [231, 105] width 121 height 20
drag, startPoint x: 445, startPoint y: 161, endPoint x: 406, endPoint y: 160, distance: 38.5
click at [444, 161] on button "Cancel" at bounding box center [427, 164] width 47 height 19
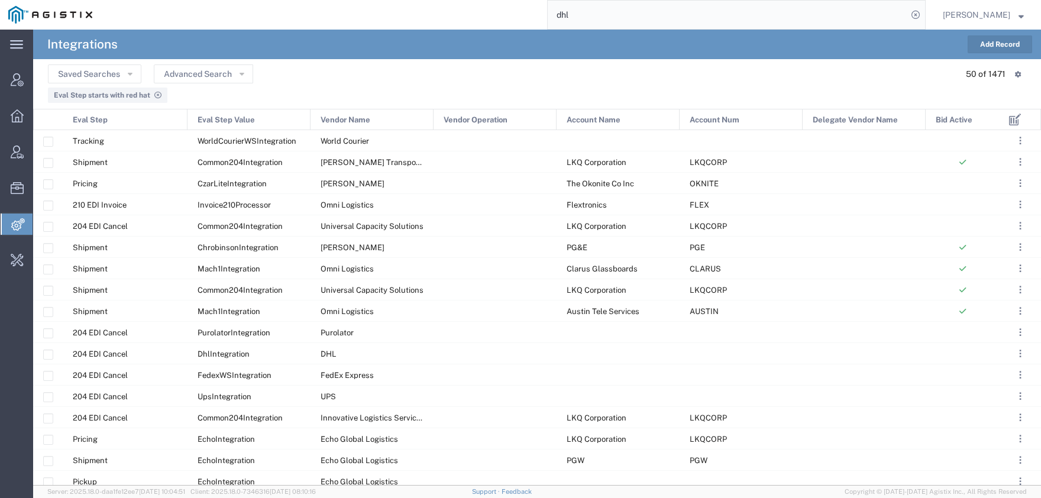
click at [156, 95] on icon at bounding box center [157, 95] width 7 height 7
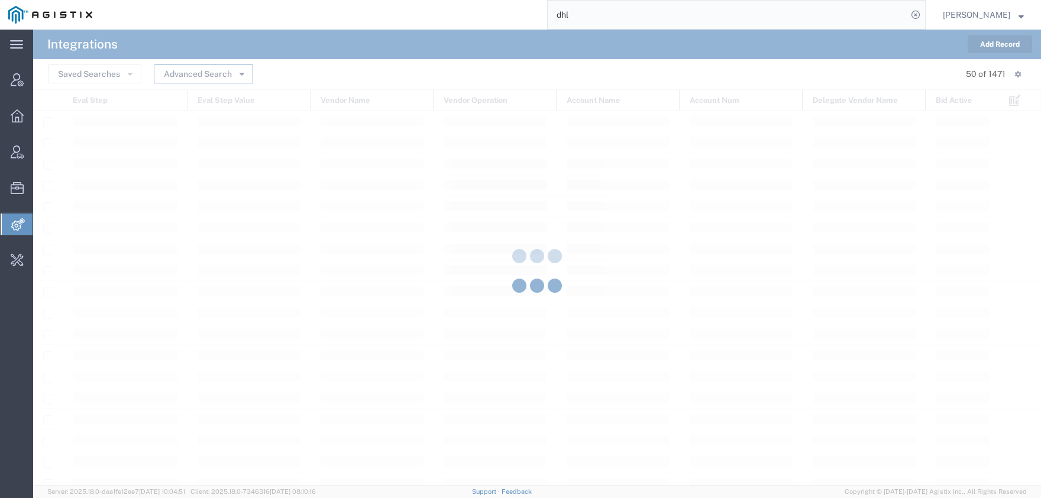
click at [186, 75] on button "Advanced Search" at bounding box center [203, 73] width 99 height 19
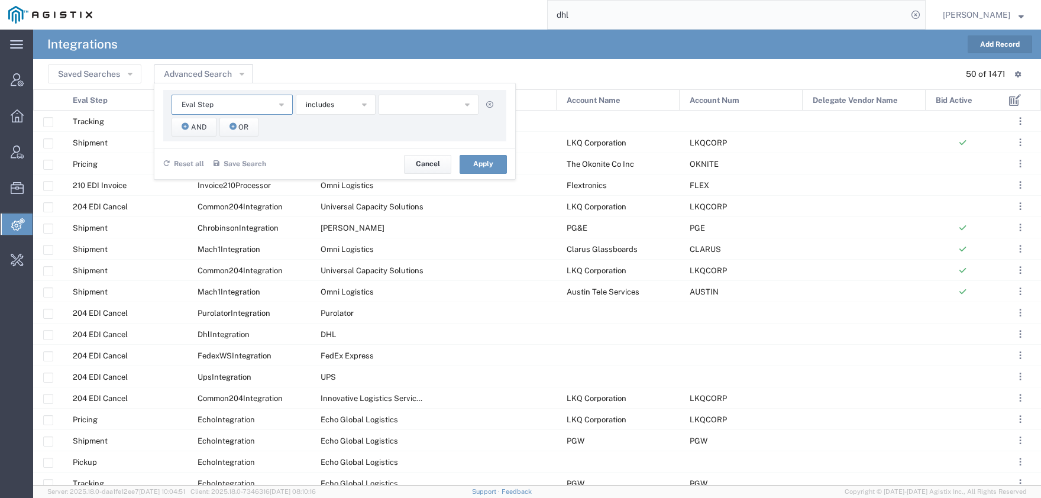
click at [221, 101] on button "Eval Step" at bounding box center [231, 105] width 121 height 20
click at [224, 125] on span "Account Name" at bounding box center [232, 125] width 119 height 15
click at [405, 105] on input "text" at bounding box center [428, 105] width 101 height 20
type input "acm"
click at [196, 127] on span "And" at bounding box center [198, 127] width 15 height 11
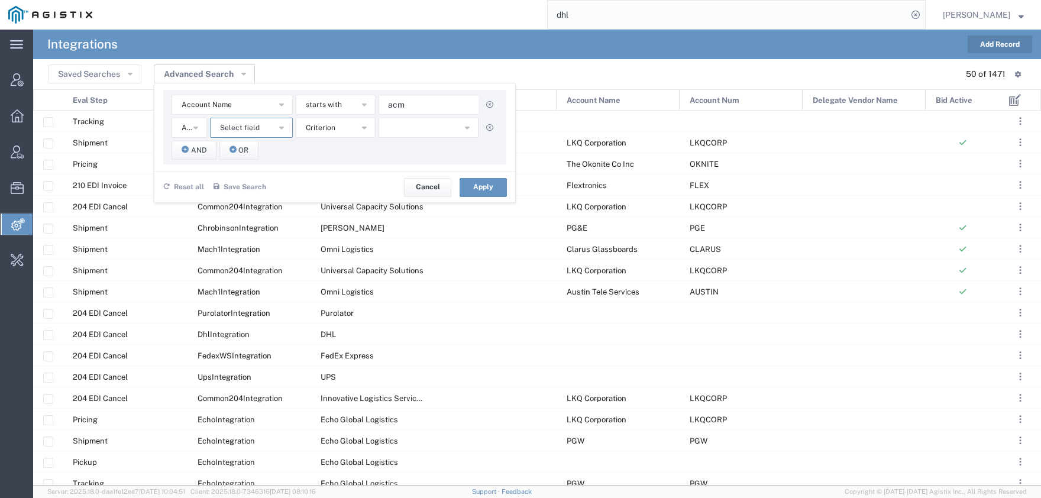
click at [235, 130] on span "Select field" at bounding box center [240, 127] width 40 height 11
click at [244, 253] on span "Vendor Name" at bounding box center [251, 248] width 80 height 15
click at [433, 136] on input "text" at bounding box center [428, 128] width 101 height 20
type input "dhl"
click at [463, 195] on button "Apply" at bounding box center [483, 187] width 47 height 19
